Goal: Information Seeking & Learning: Learn about a topic

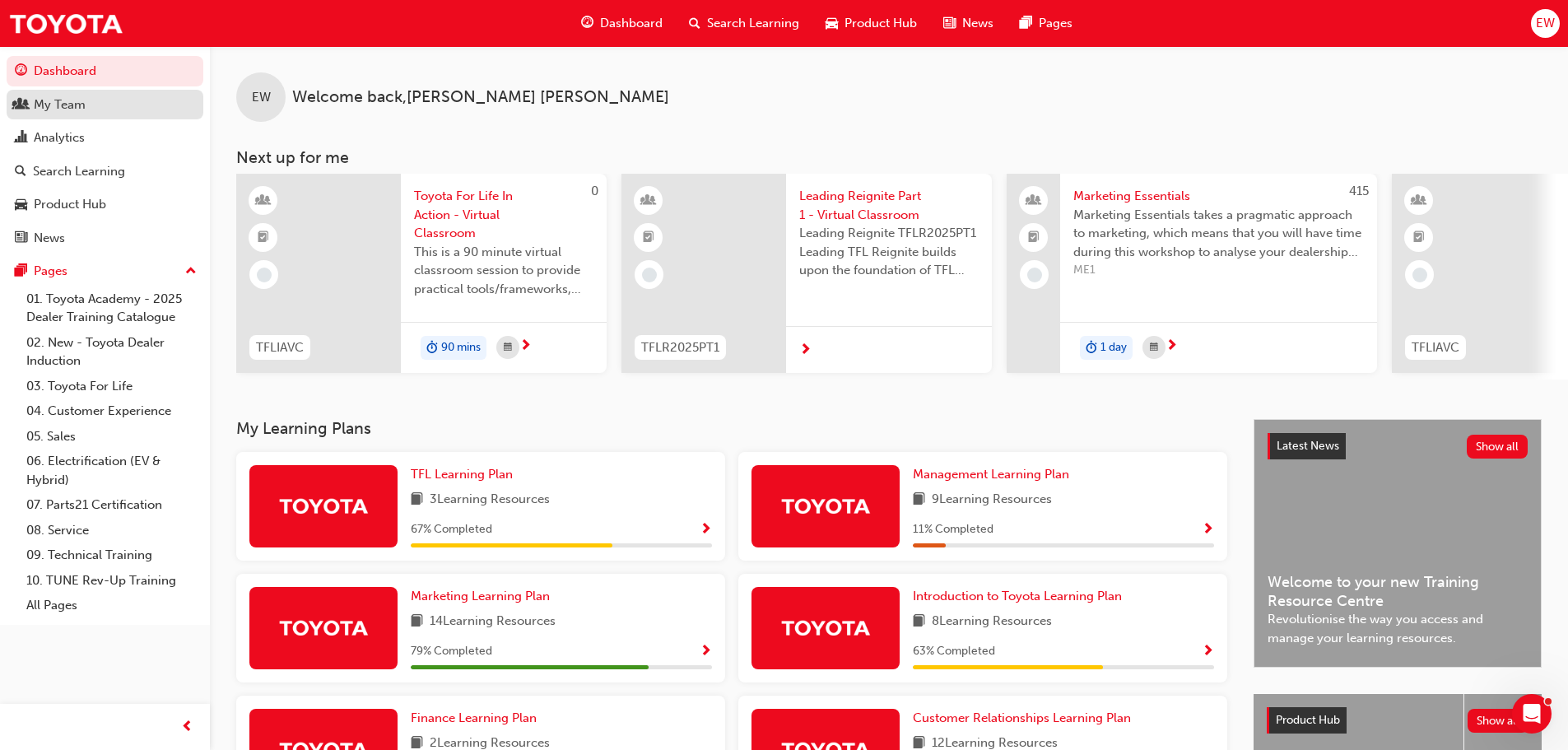
click at [74, 109] on div "My Team" at bounding box center [60, 105] width 52 height 19
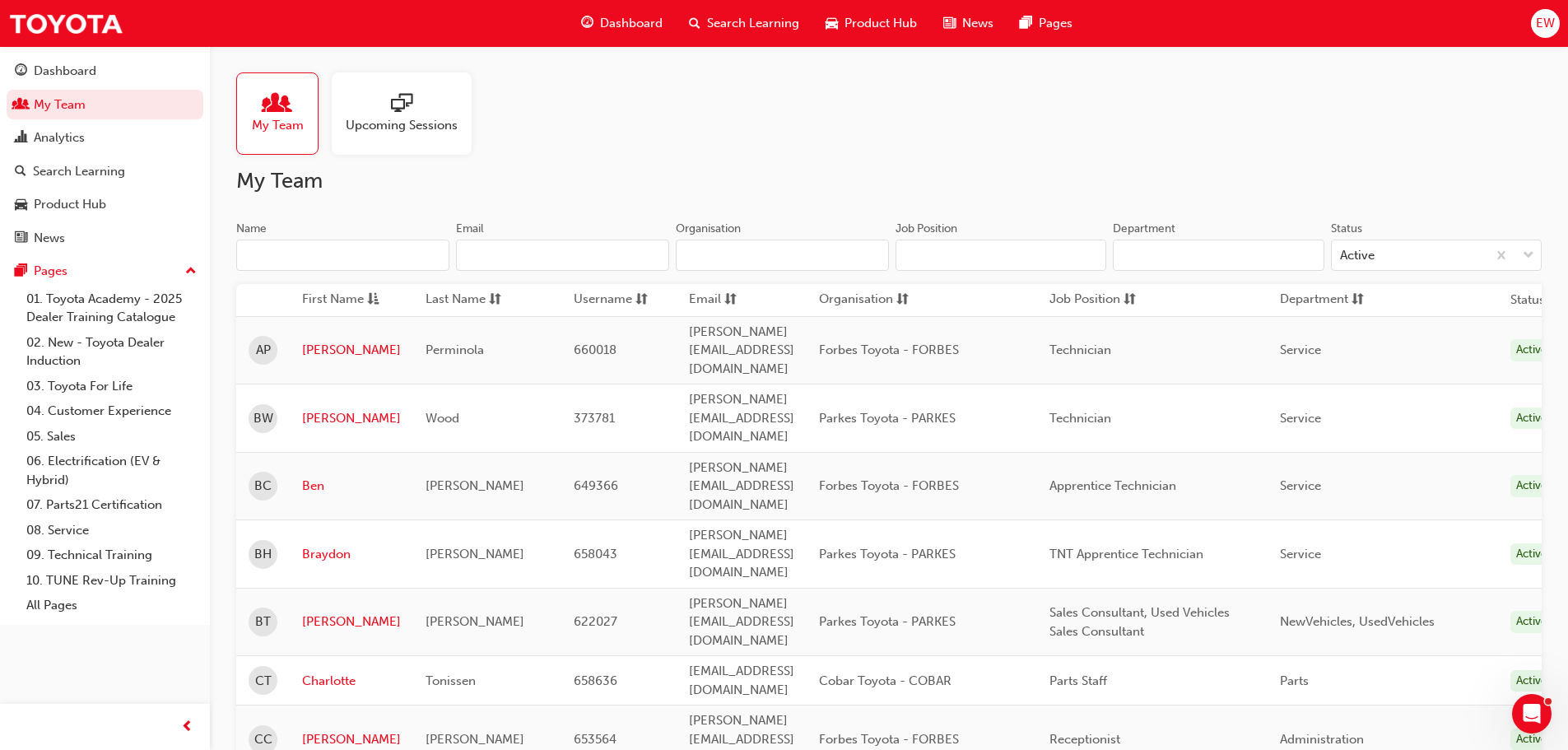
click at [1063, 124] on div "My Team Upcoming Sessions" at bounding box center [889, 113] width 1306 height 82
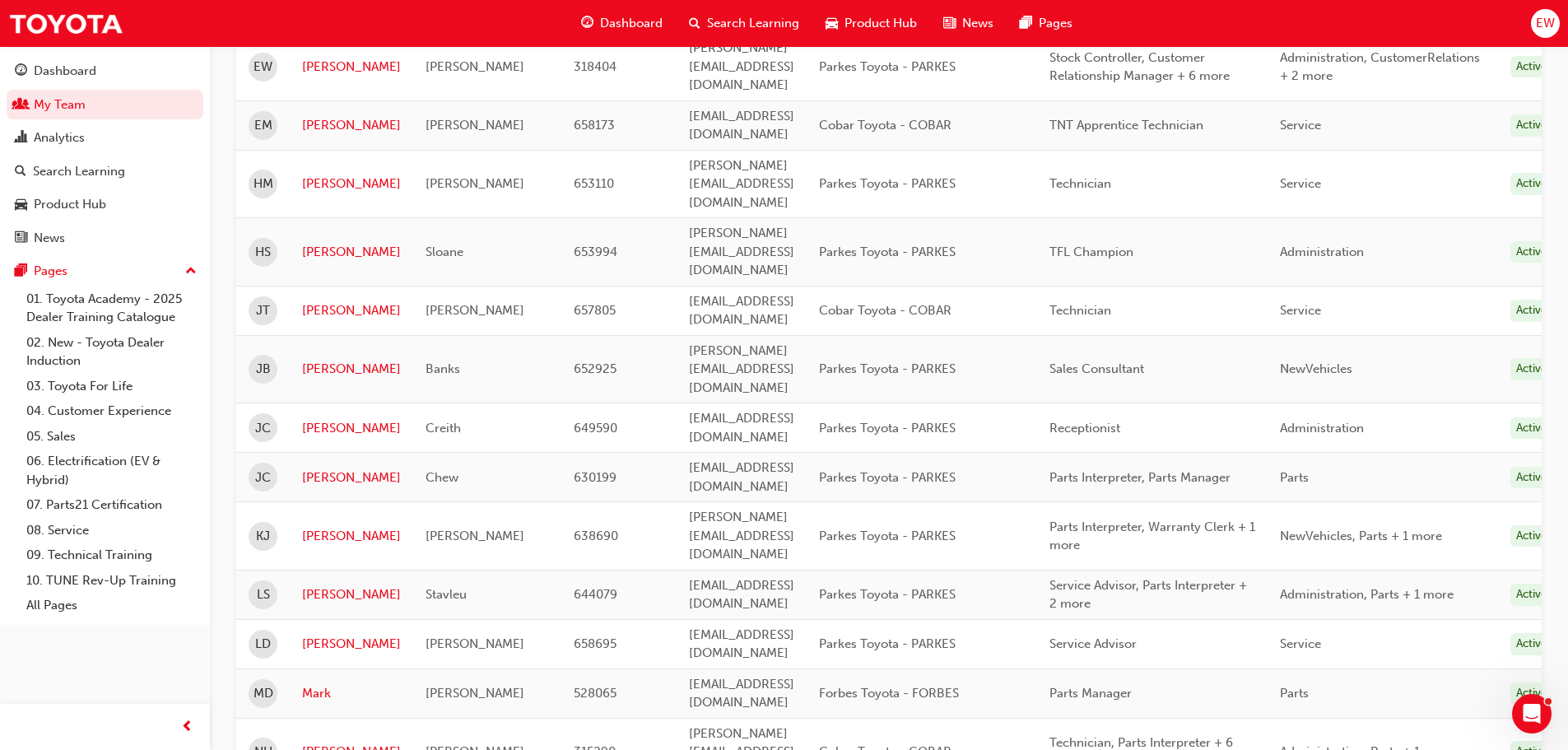
scroll to position [1197, 0]
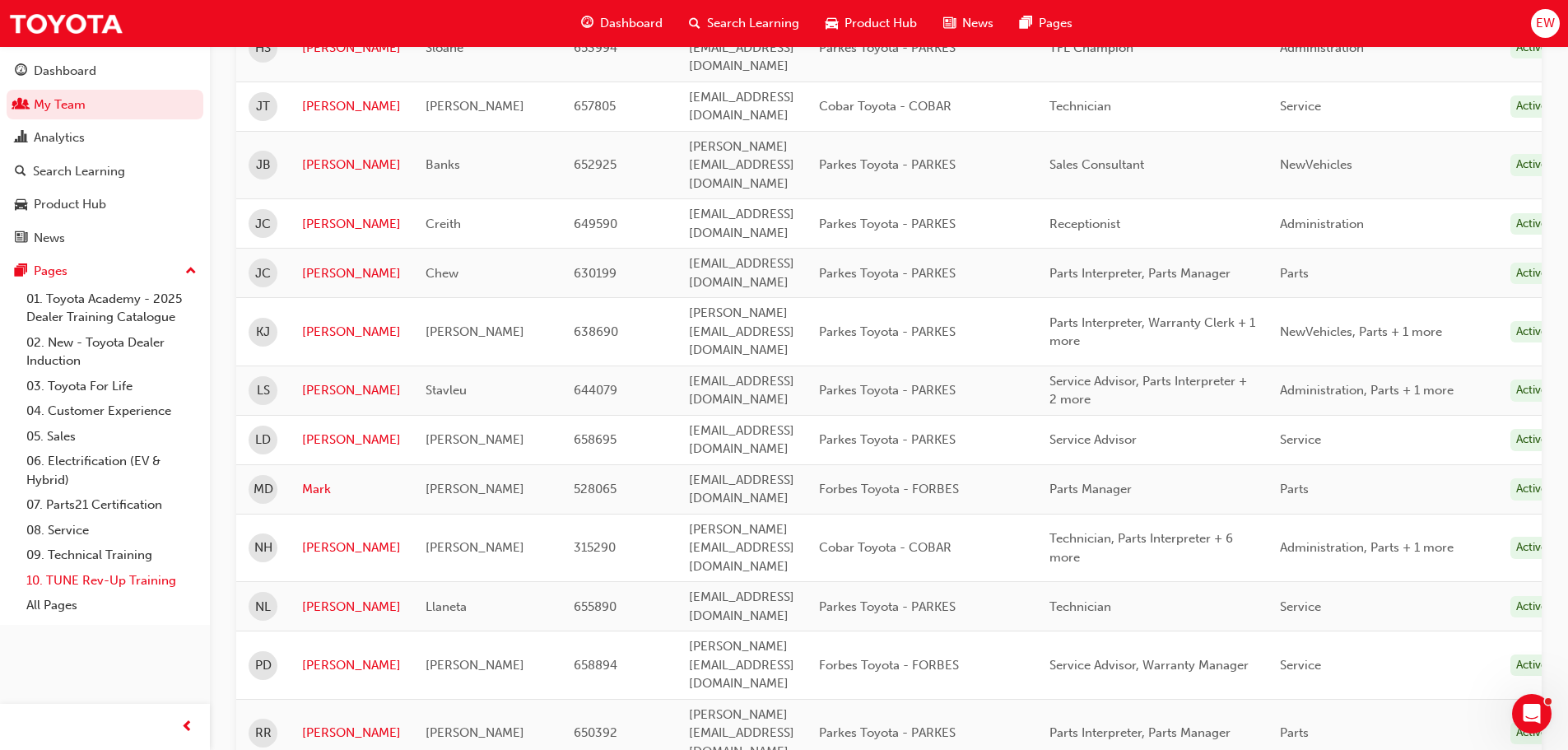
click at [110, 582] on link "10. TUNE Rev-Up Training" at bounding box center [112, 580] width 183 height 25
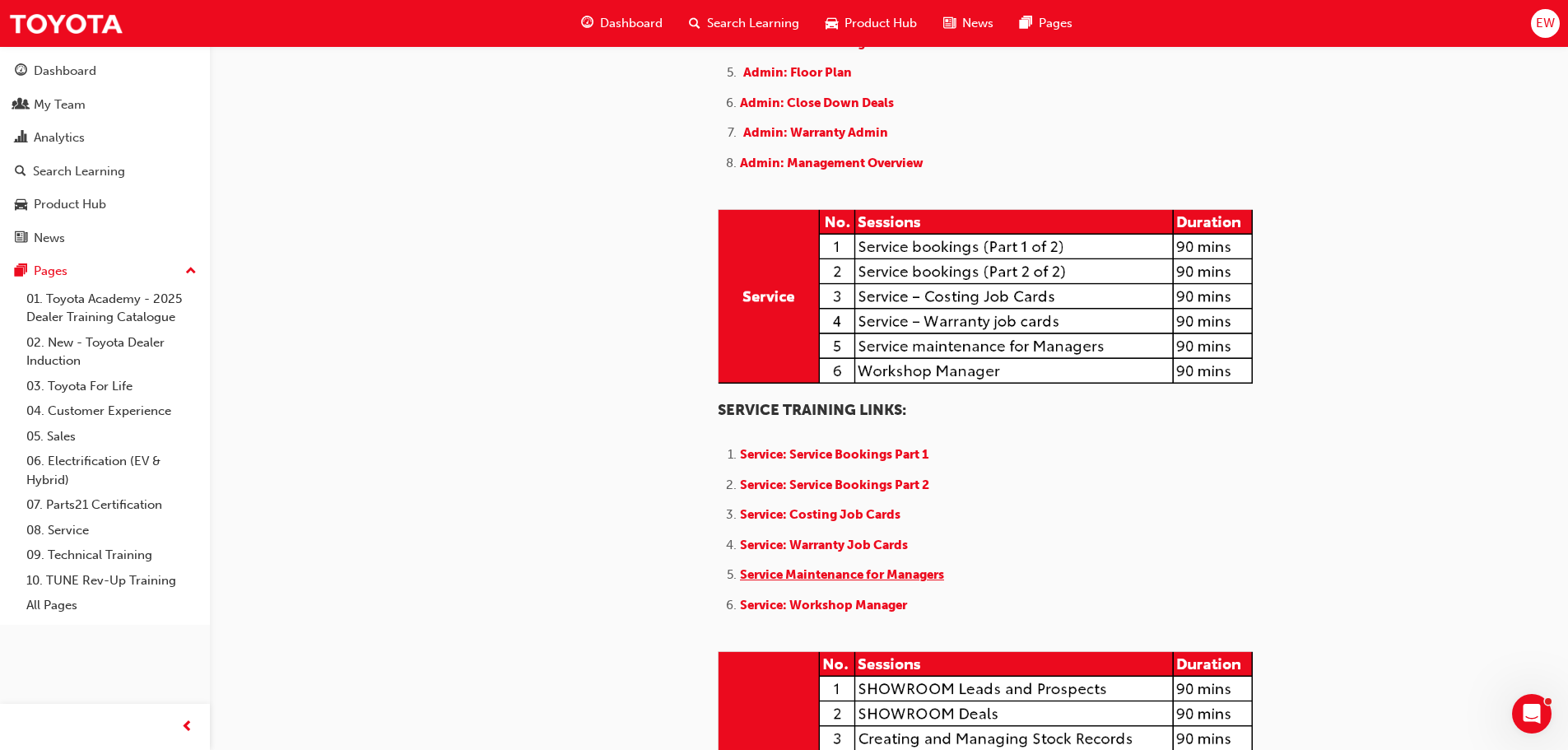
scroll to position [1152, 0]
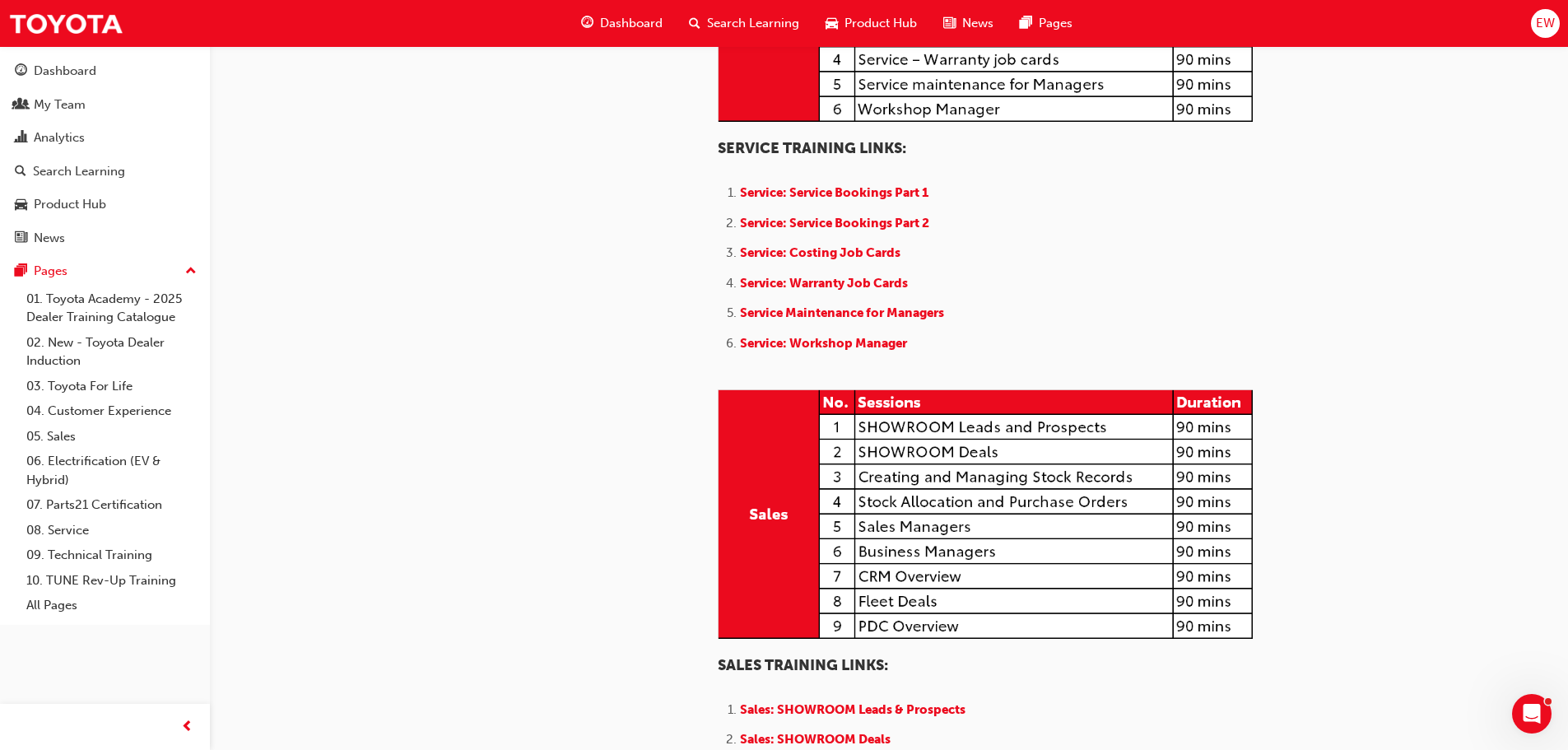
click at [907, 123] on img at bounding box center [986, 35] width 535 height 176
click at [834, 200] on span "Service: Service Bookings Part 1" at bounding box center [834, 192] width 189 height 15
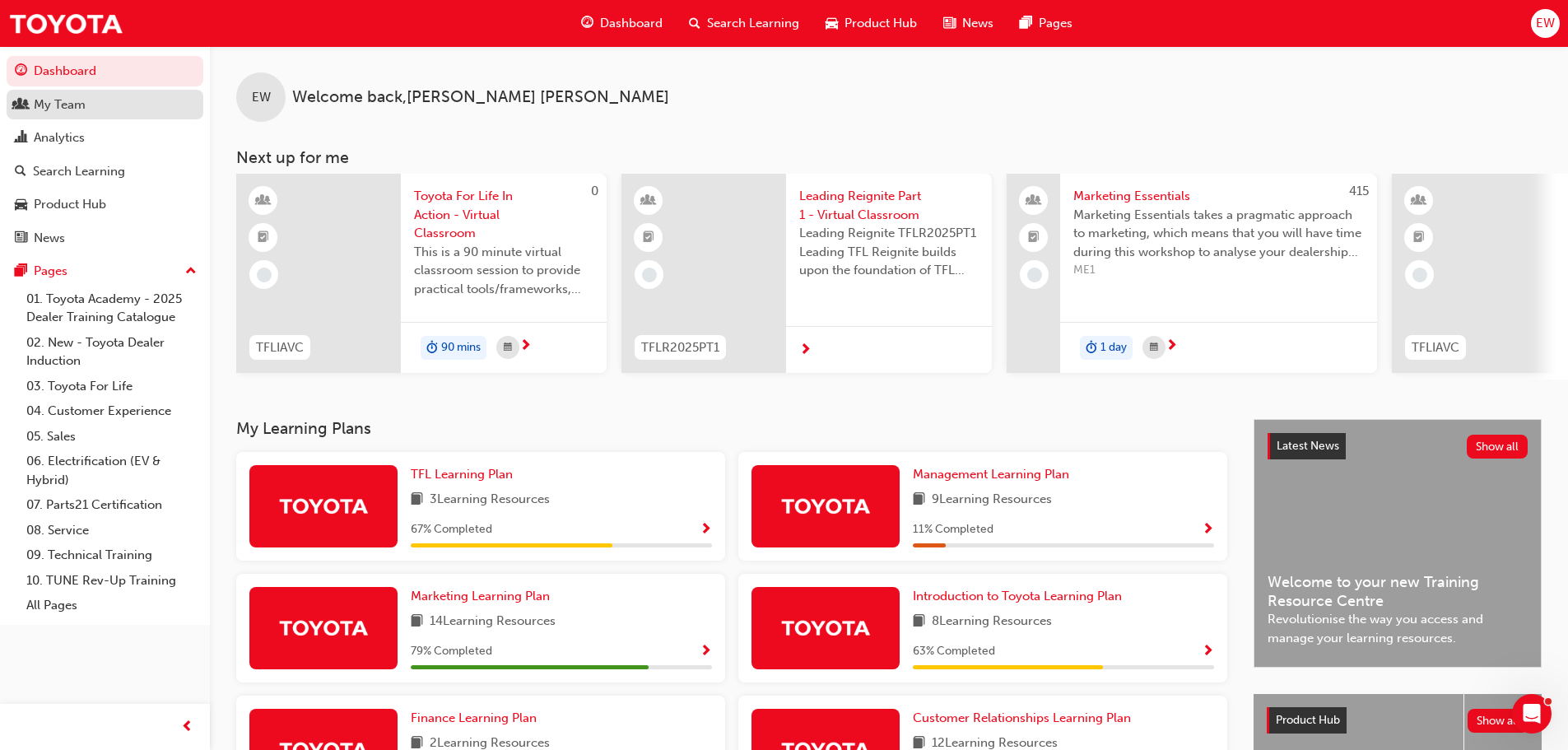
click at [116, 106] on div "My Team" at bounding box center [105, 105] width 180 height 21
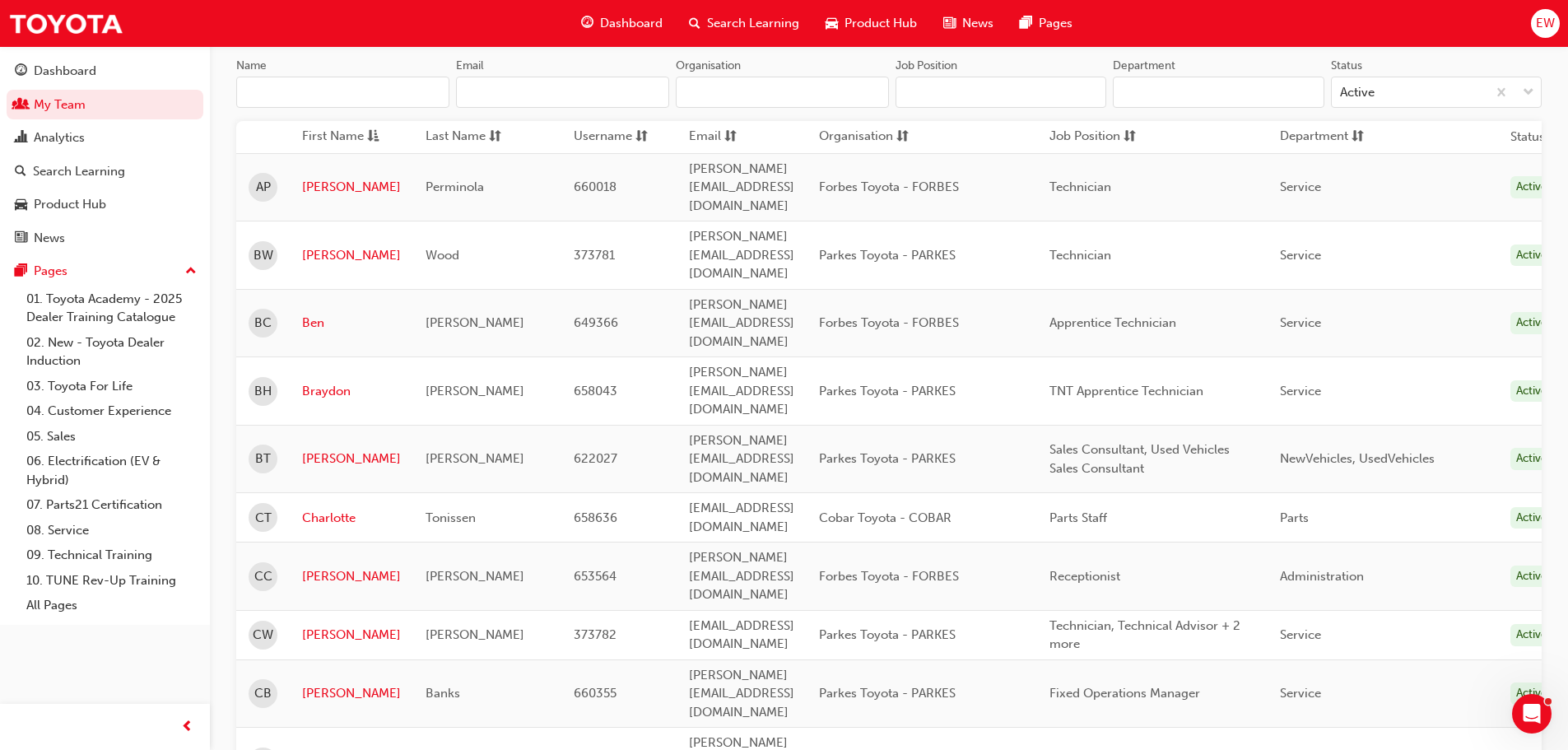
scroll to position [164, 0]
click at [313, 683] on link "[PERSON_NAME]" at bounding box center [351, 692] width 99 height 19
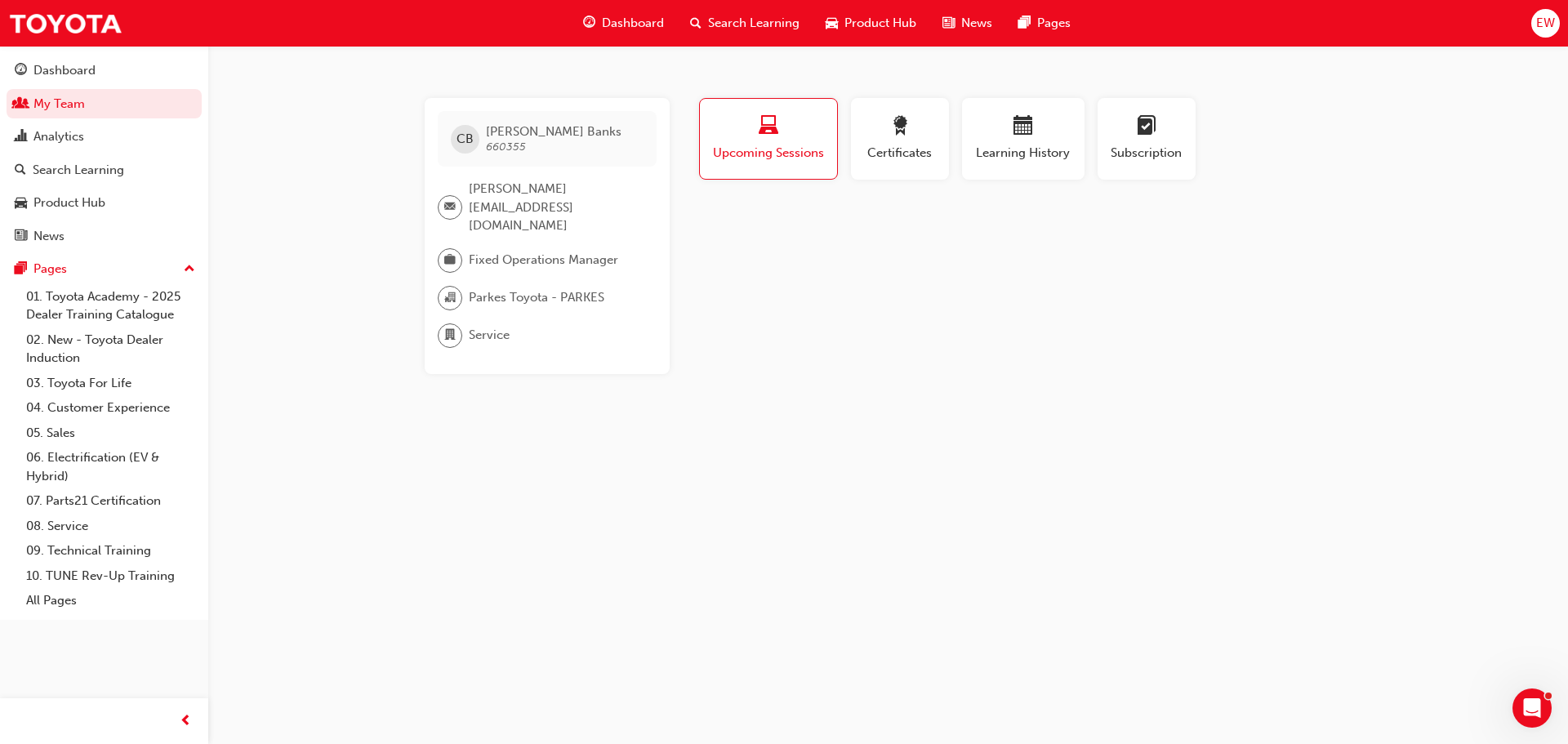
click at [791, 145] on span "Upcoming Sessions" at bounding box center [768, 153] width 112 height 19
click at [918, 142] on div "Certificates" at bounding box center [900, 139] width 74 height 46
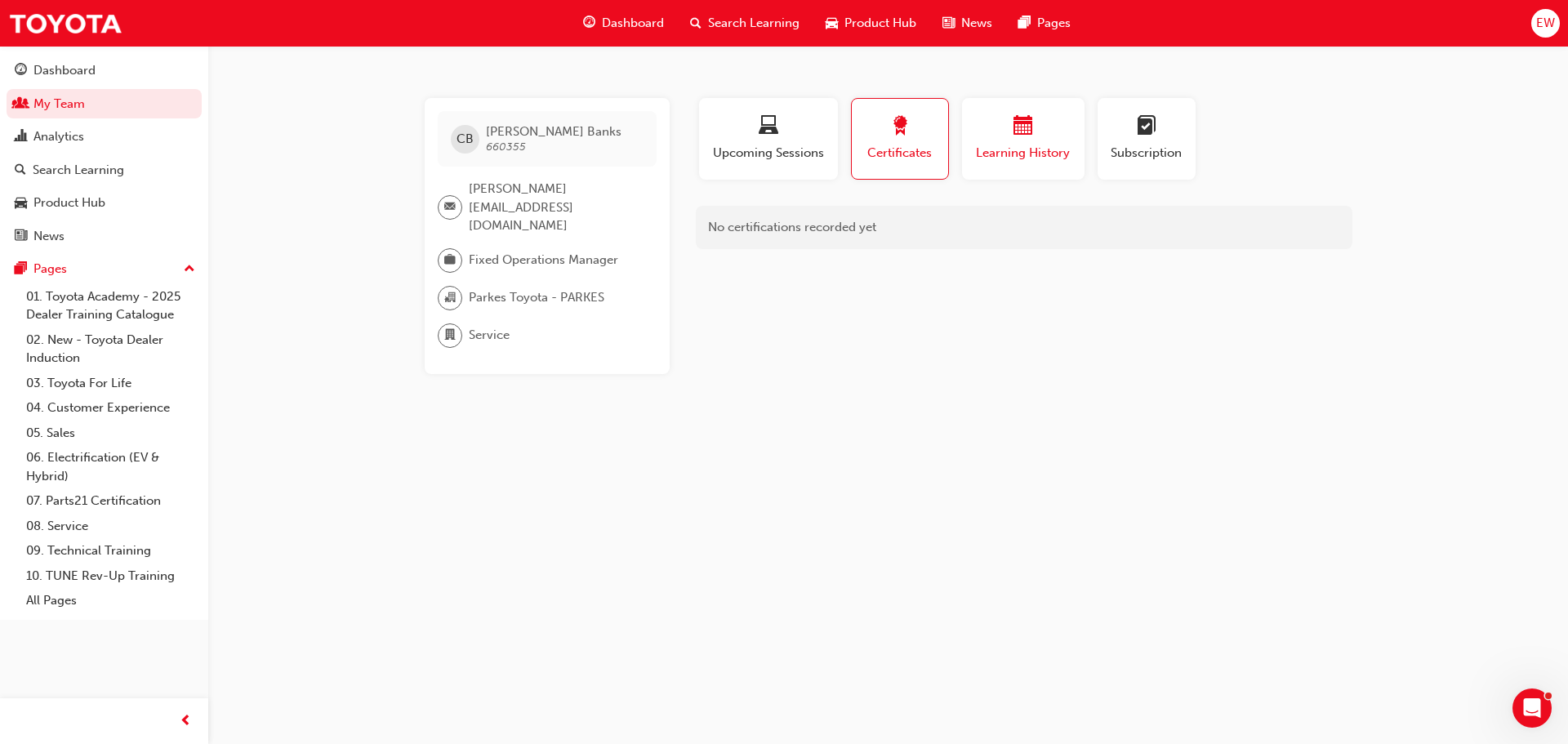
click at [1024, 142] on div "Learning History" at bounding box center [1023, 139] width 98 height 46
click at [1130, 148] on span "Subscription" at bounding box center [1147, 153] width 74 height 19
click at [749, 159] on span "Upcoming Sessions" at bounding box center [768, 153] width 114 height 19
